Goal: Find contact information: Find contact information

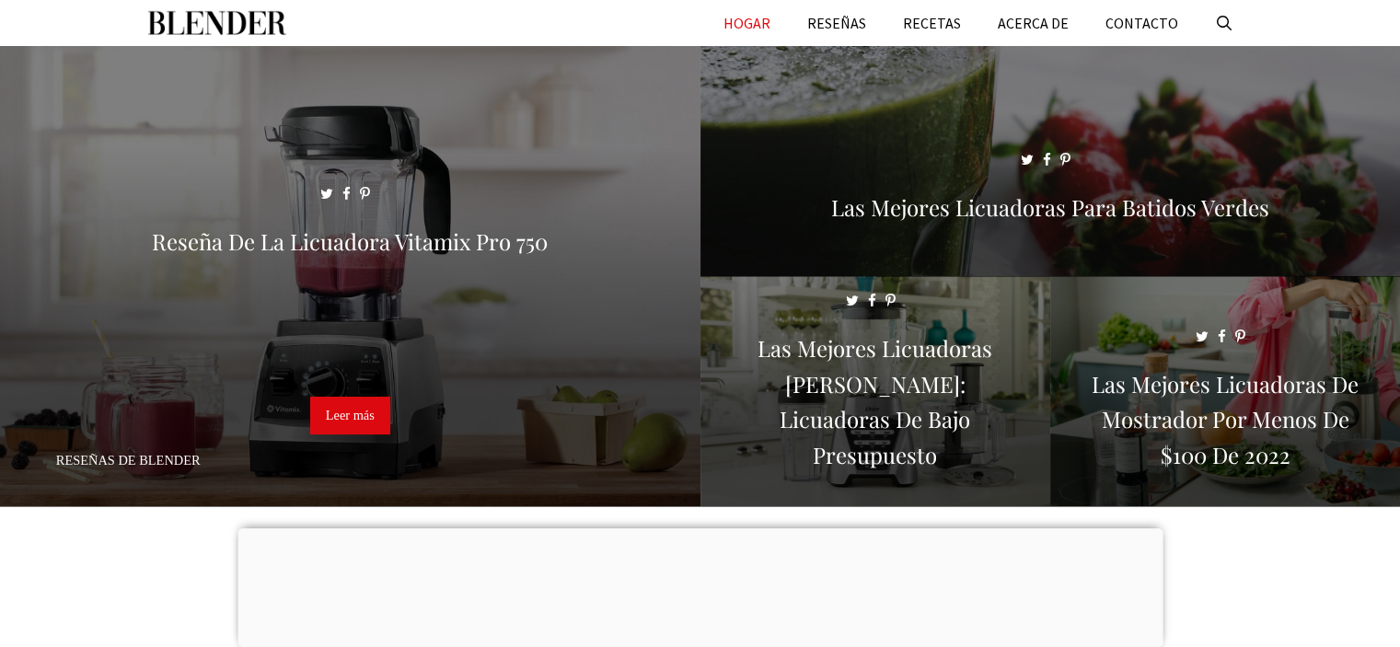
click at [697, 529] on div at bounding box center [700, 529] width 925 height 0
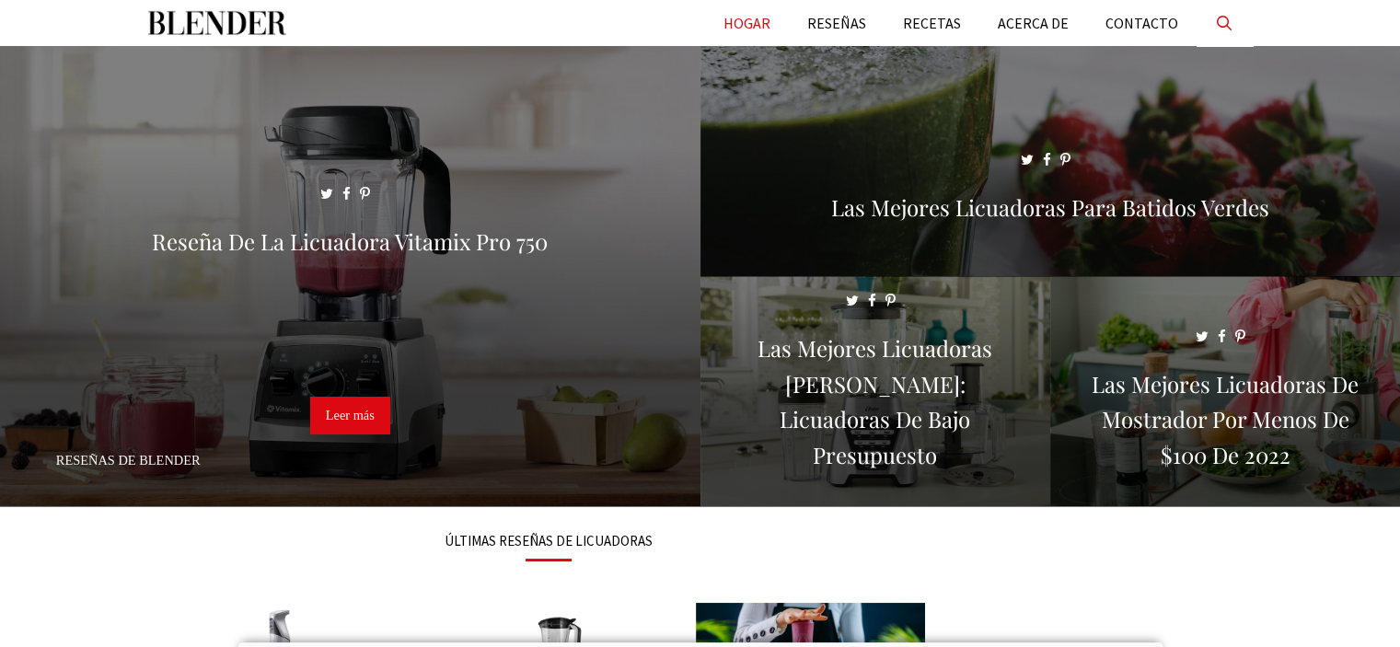
click at [1225, 22] on link "Abrir barra de búsqueda" at bounding box center [1225, 23] width 56 height 46
type input "**********"
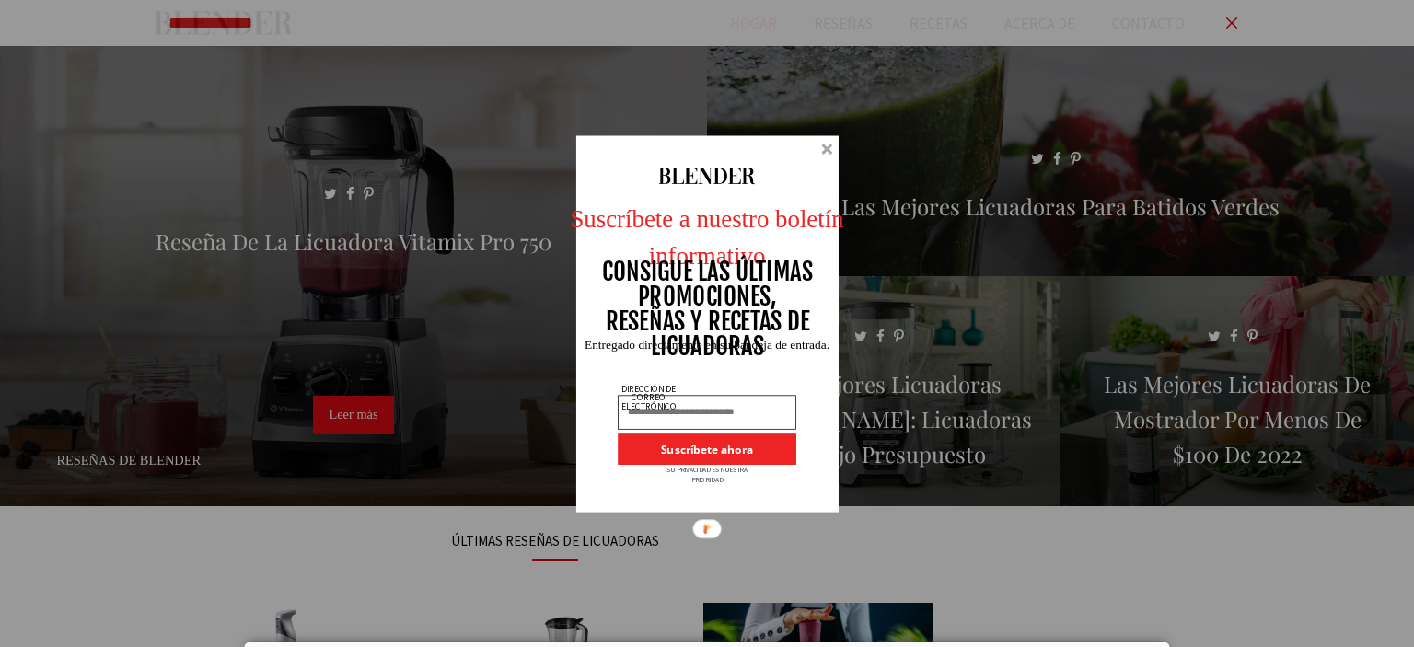
click at [823, 159] on div at bounding box center [707, 324] width 262 height 378
click at [818, 152] on div at bounding box center [707, 324] width 262 height 378
click at [827, 152] on div at bounding box center [826, 149] width 11 height 11
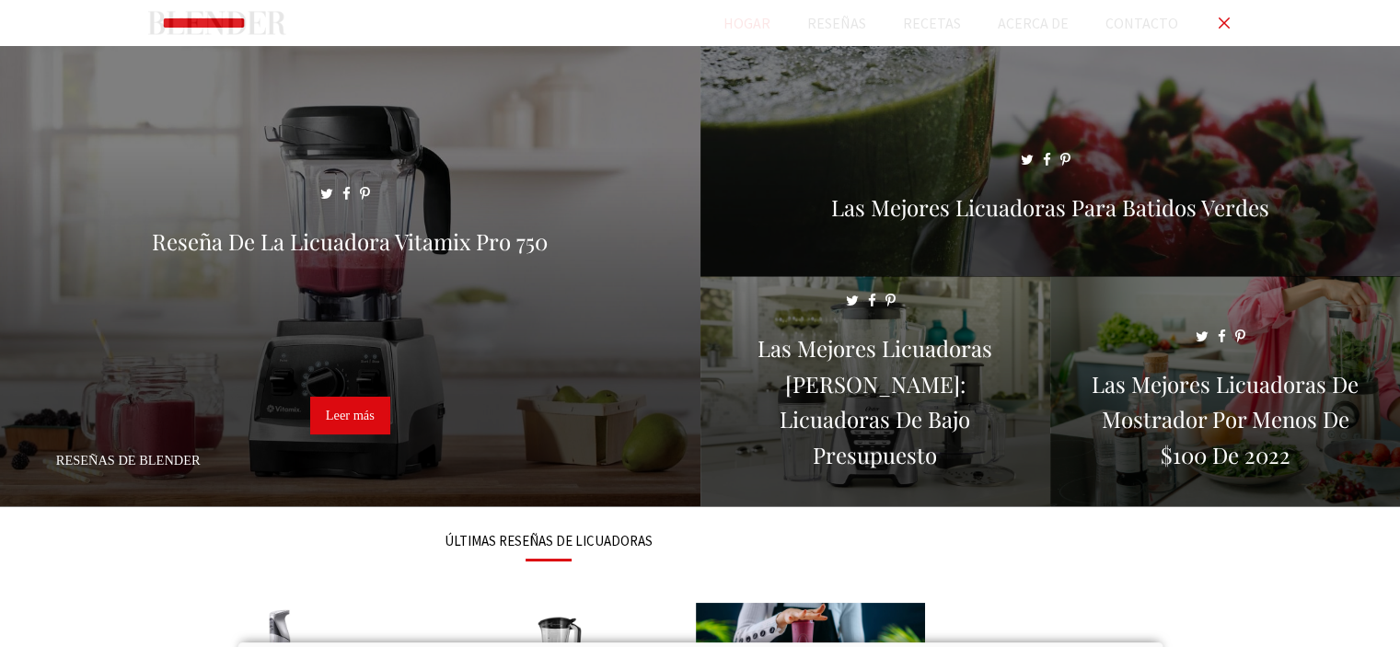
click at [1223, 23] on link "Abrir barra de búsqueda" at bounding box center [1225, 23] width 56 height 46
click at [1167, 25] on font "CONTACTO" at bounding box center [1142, 23] width 73 height 18
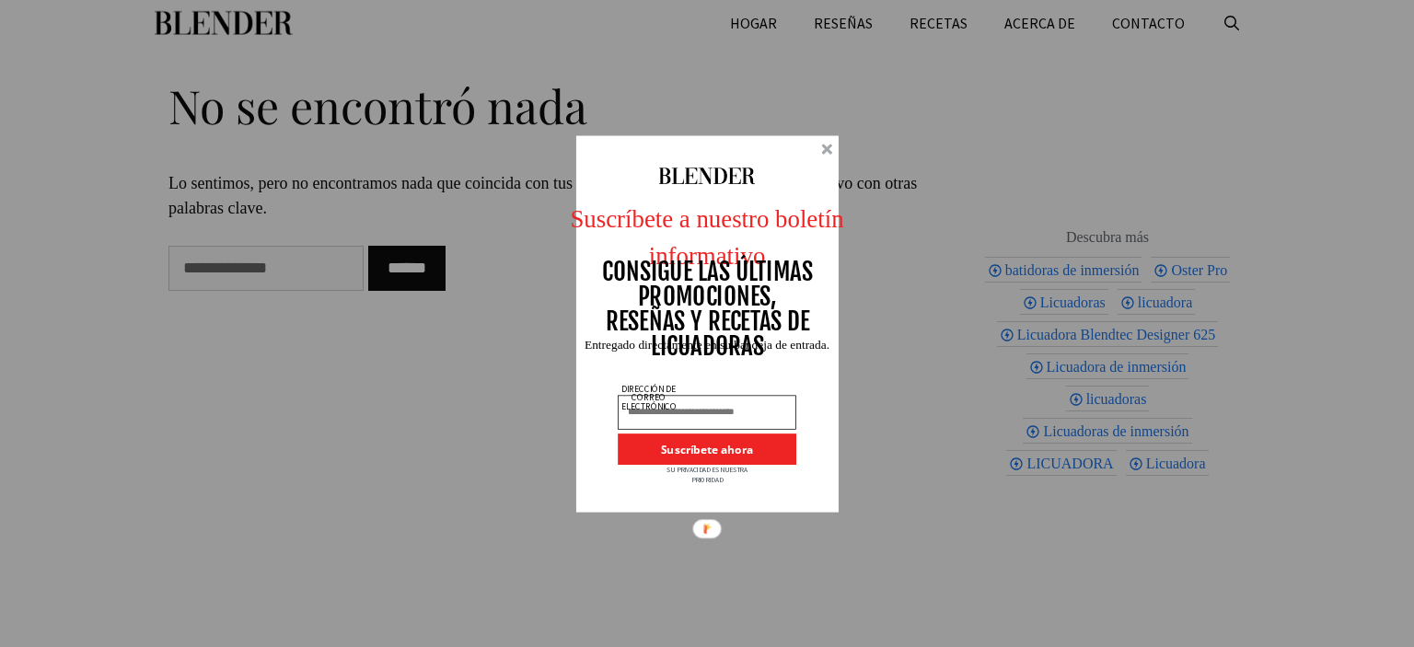
click at [825, 154] on div at bounding box center [826, 149] width 11 height 11
